Goal: Task Accomplishment & Management: Manage account settings

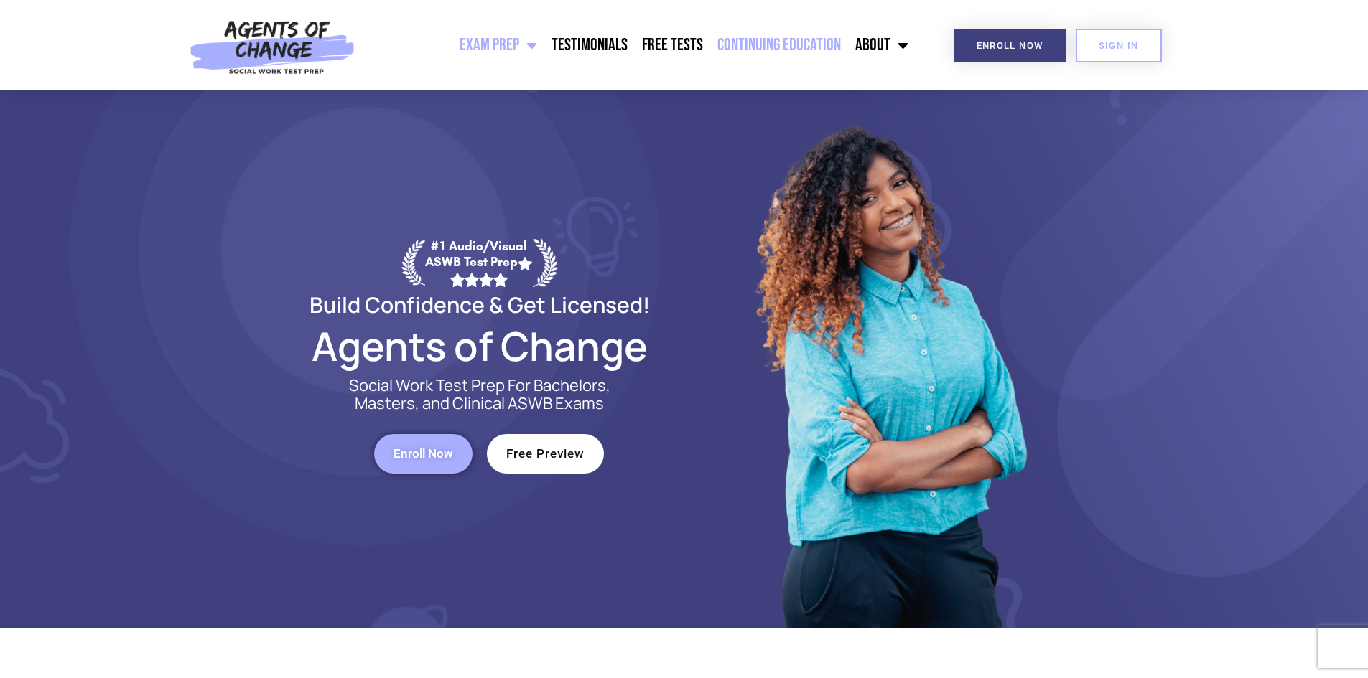
click at [800, 43] on link "Continuing Education" at bounding box center [779, 45] width 138 height 36
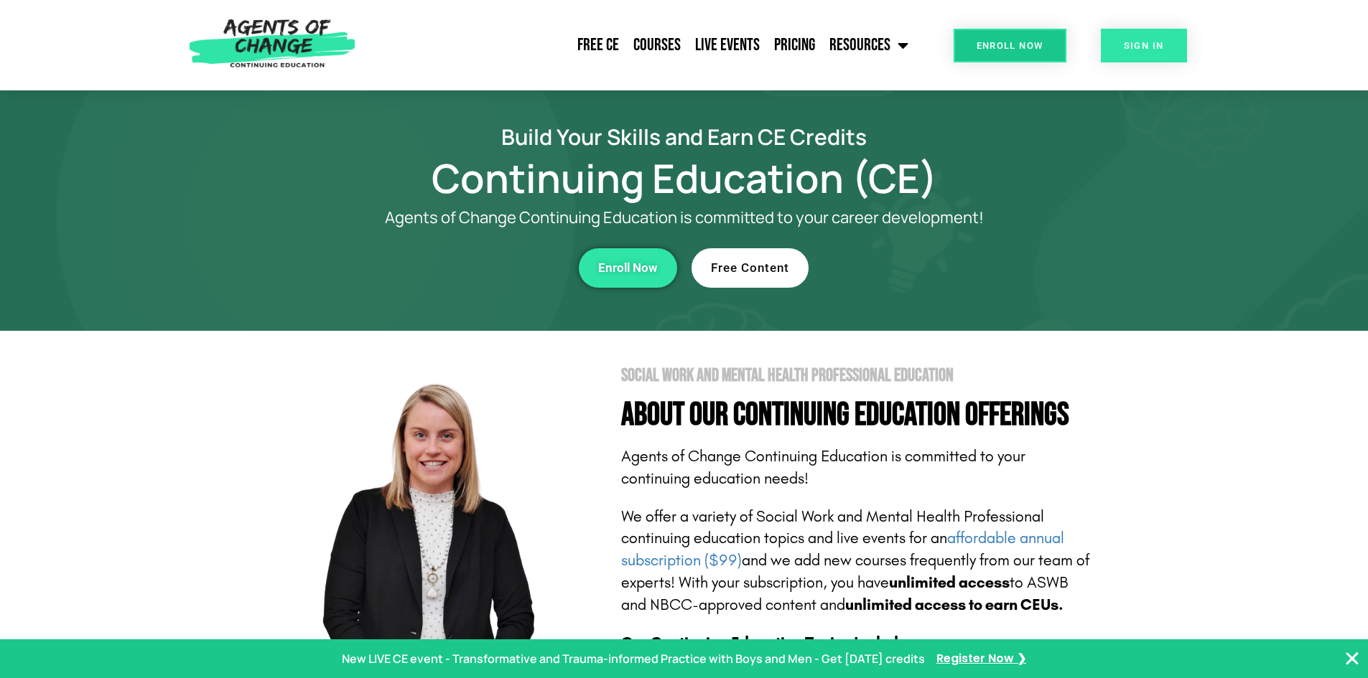
click at [1105, 52] on link "SIGN IN" at bounding box center [1143, 46] width 86 height 34
